Goal: Navigation & Orientation: Find specific page/section

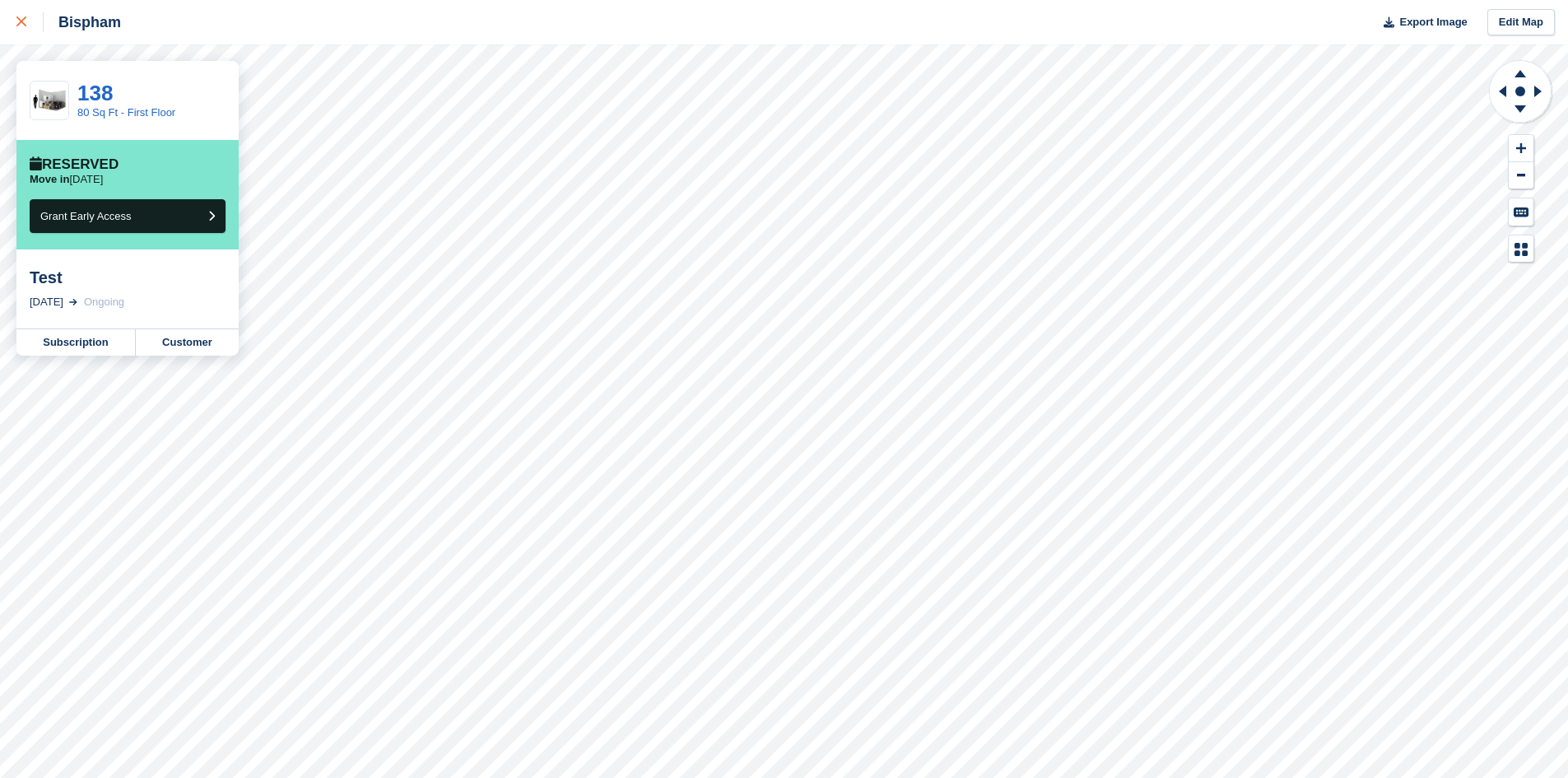
click at [19, 15] on div at bounding box center [29, 22] width 28 height 20
